Goal: Task Accomplishment & Management: Manage account settings

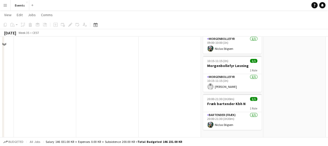
scroll to position [90, 0]
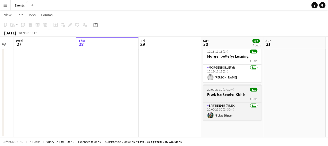
click at [237, 98] on div "1 Role" at bounding box center [232, 99] width 58 height 4
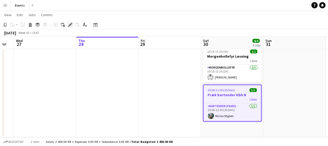
click at [71, 26] on icon "Edit" at bounding box center [70, 25] width 4 height 4
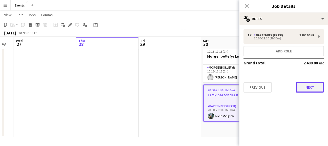
click at [310, 87] on button "Next" at bounding box center [310, 87] width 28 height 10
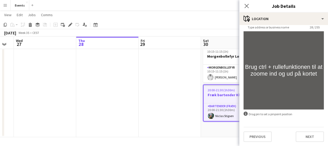
scroll to position [38, 0]
click at [309, 138] on button "Next" at bounding box center [310, 137] width 28 height 10
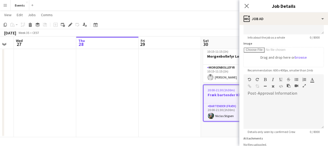
scroll to position [70, 0]
click at [265, 98] on div at bounding box center [284, 112] width 80 height 31
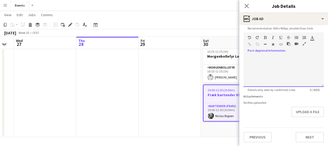
scroll to position [112, 0]
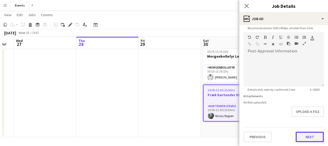
click at [308, 136] on button "Next" at bounding box center [310, 137] width 28 height 10
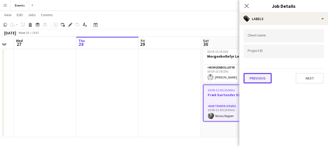
click at [257, 73] on button "Previous" at bounding box center [258, 78] width 28 height 10
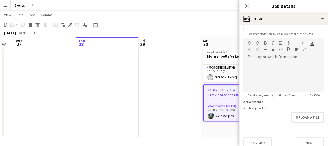
scroll to position [108, 0]
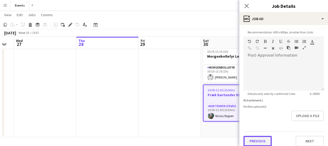
click at [257, 146] on button "Previous" at bounding box center [258, 141] width 28 height 10
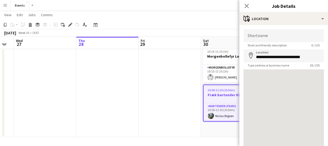
scroll to position [38, 0]
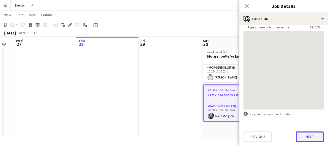
click at [303, 140] on button "Next" at bounding box center [310, 137] width 28 height 10
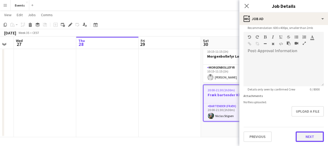
scroll to position [112, 0]
click at [302, 112] on form "**********" at bounding box center [283, 29] width 89 height 225
click at [300, 137] on button "Next" at bounding box center [310, 137] width 28 height 10
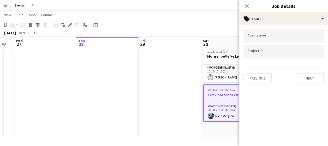
scroll to position [0, 0]
click at [306, 75] on button "Next" at bounding box center [310, 78] width 28 height 10
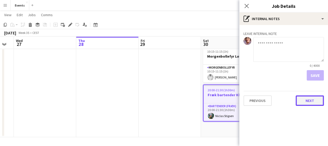
click at [307, 105] on button "Next" at bounding box center [310, 101] width 28 height 10
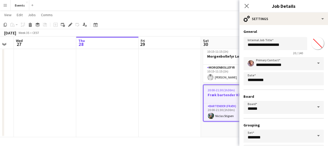
scroll to position [41, 0]
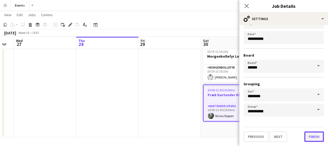
click at [307, 141] on button "Finish" at bounding box center [314, 137] width 20 height 10
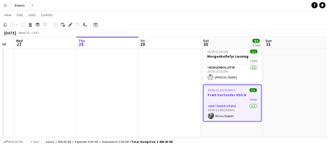
click at [244, 98] on div "1 Role" at bounding box center [232, 99] width 57 height 4
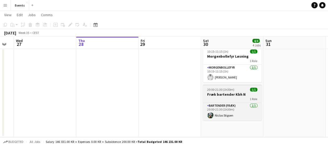
click at [244, 98] on div "1 Role" at bounding box center [232, 99] width 58 height 4
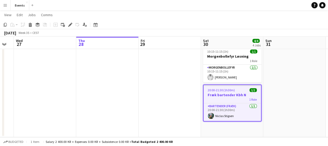
click at [234, 95] on h3 "Fræk bartender Kbh N" at bounding box center [232, 95] width 57 height 5
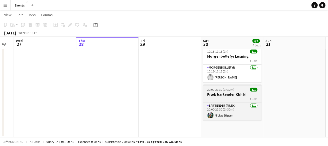
click at [234, 95] on h3 "Fræk bartender Kbh N" at bounding box center [232, 94] width 58 height 5
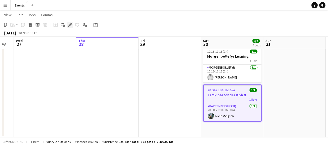
click at [69, 25] on icon "Edit" at bounding box center [70, 25] width 4 height 4
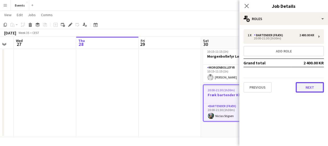
click at [306, 85] on button "Next" at bounding box center [310, 87] width 28 height 10
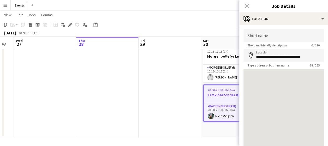
scroll to position [38, 0]
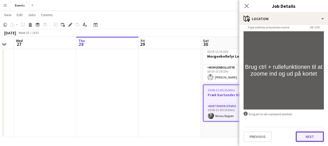
click at [309, 133] on button "Next" at bounding box center [310, 137] width 28 height 10
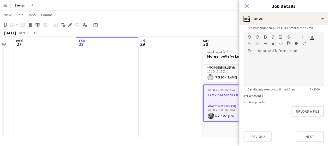
scroll to position [132, 0]
click at [254, 55] on div at bounding box center [284, 70] width 80 height 31
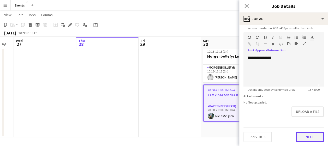
click at [307, 134] on button "Next" at bounding box center [310, 137] width 28 height 10
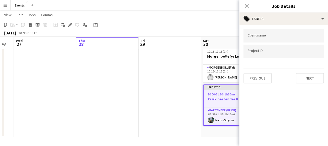
scroll to position [0, 0]
click at [314, 80] on button "Next" at bounding box center [310, 78] width 28 height 10
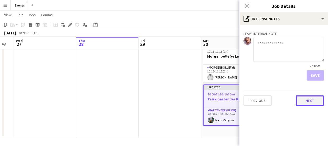
click at [306, 103] on button "Next" at bounding box center [310, 101] width 28 height 10
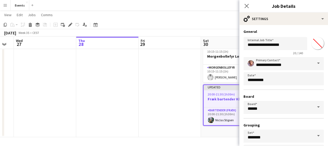
scroll to position [41, 0]
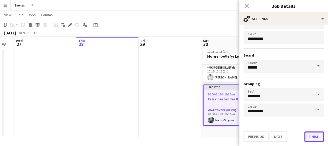
click at [306, 138] on button "Finish" at bounding box center [314, 137] width 20 height 10
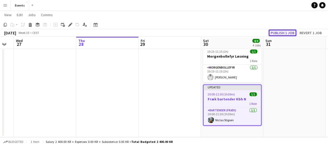
click at [285, 33] on button "Publish 1 job" at bounding box center [283, 33] width 28 height 7
